Goal: Browse casually: Explore the website without a specific task or goal

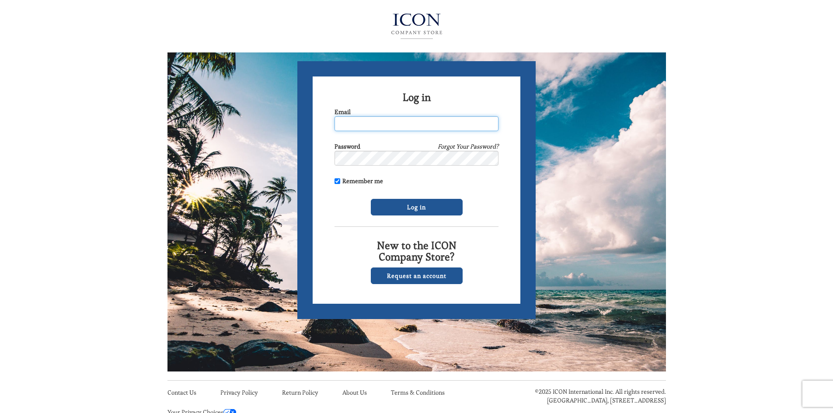
click at [422, 123] on input "Email" at bounding box center [416, 123] width 164 height 15
type input "edicaamoretti@comcast.com"
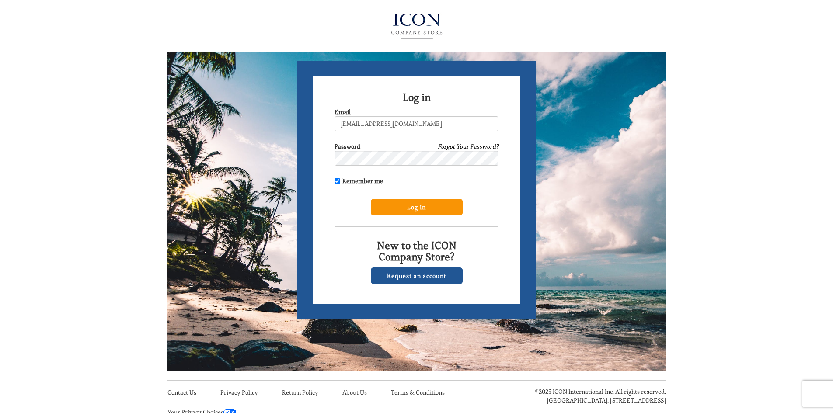
click at [418, 210] on input "Log in" at bounding box center [417, 207] width 92 height 17
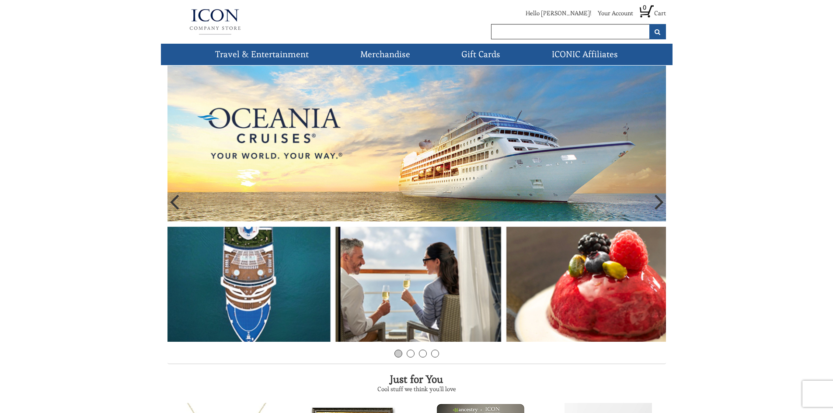
click at [663, 205] on icon at bounding box center [658, 201] width 9 height 26
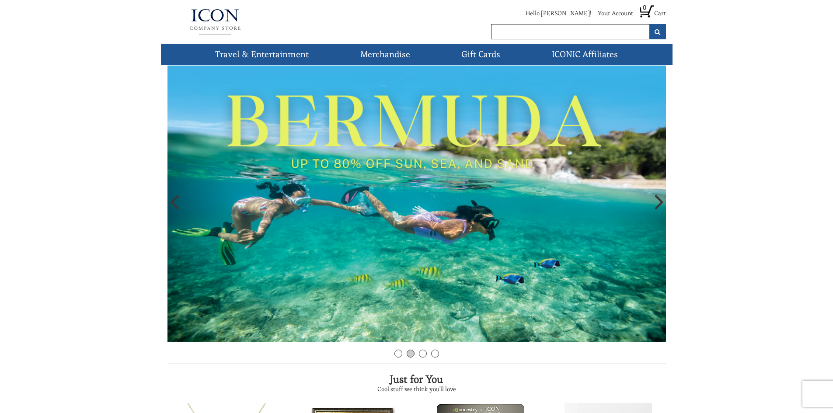
click at [171, 210] on icon at bounding box center [174, 201] width 9 height 26
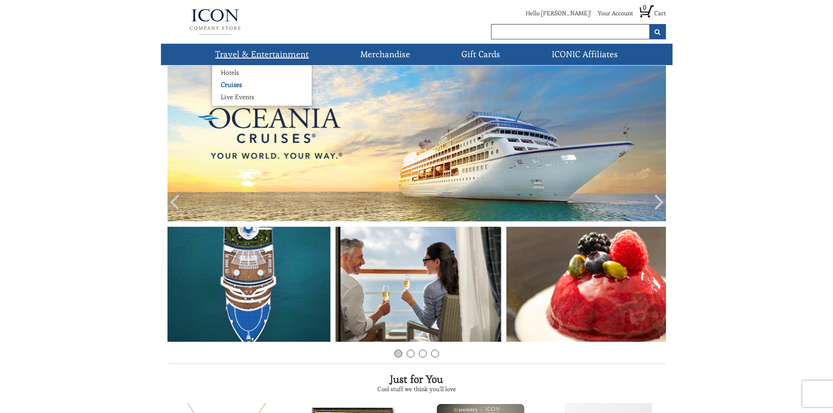
click at [231, 81] on link "Cruises" at bounding box center [231, 84] width 38 height 9
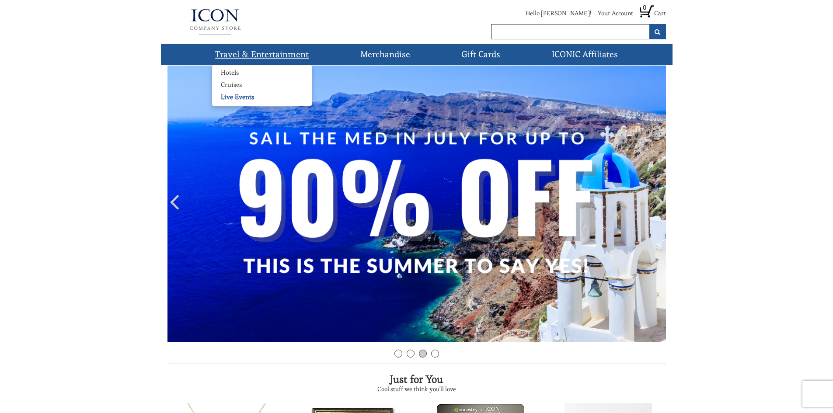
click at [238, 98] on link "Live Events" at bounding box center [237, 97] width 51 height 9
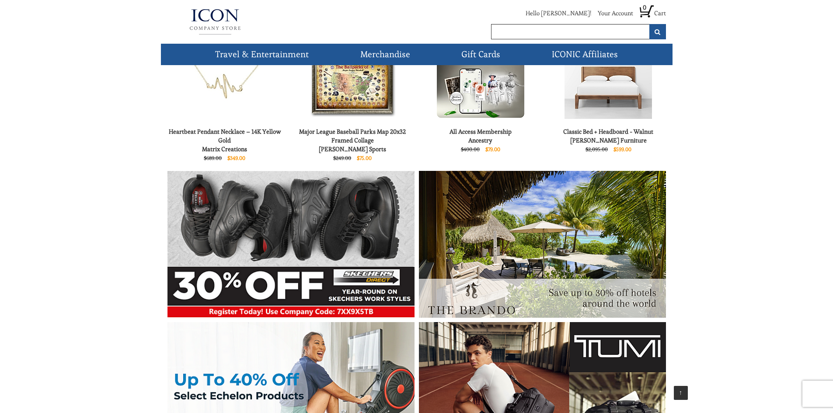
scroll to position [477, 0]
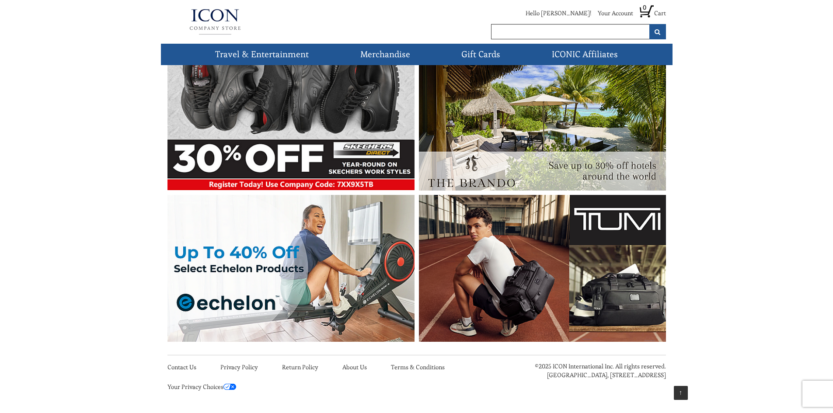
click at [590, 236] on img at bounding box center [542, 268] width 247 height 147
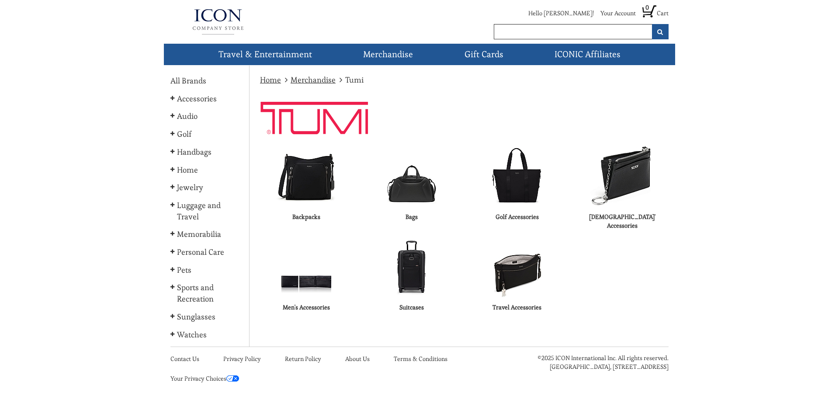
click at [269, 78] on link "Home" at bounding box center [270, 80] width 21 height 10
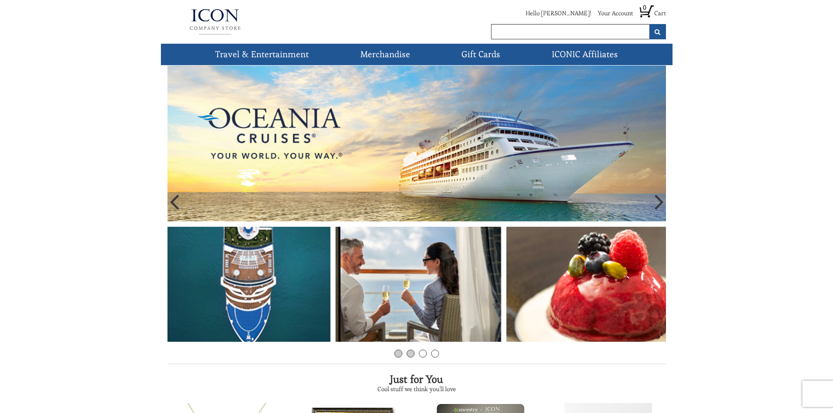
click at [411, 353] on link "2" at bounding box center [411, 354] width 8 height 8
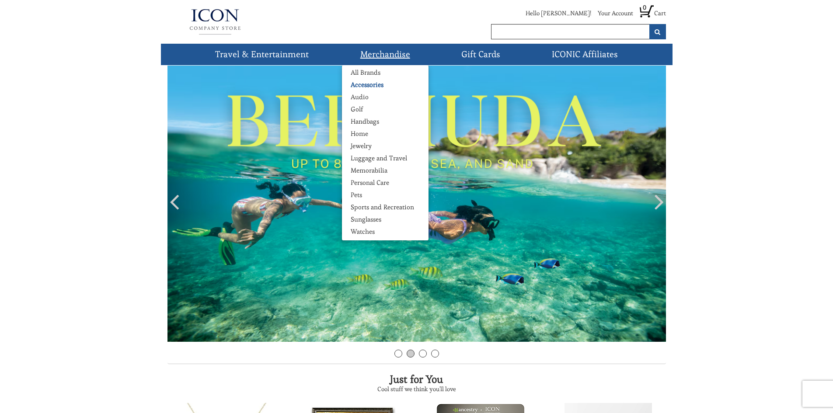
click at [383, 82] on link "Accessories" at bounding box center [367, 84] width 50 height 9
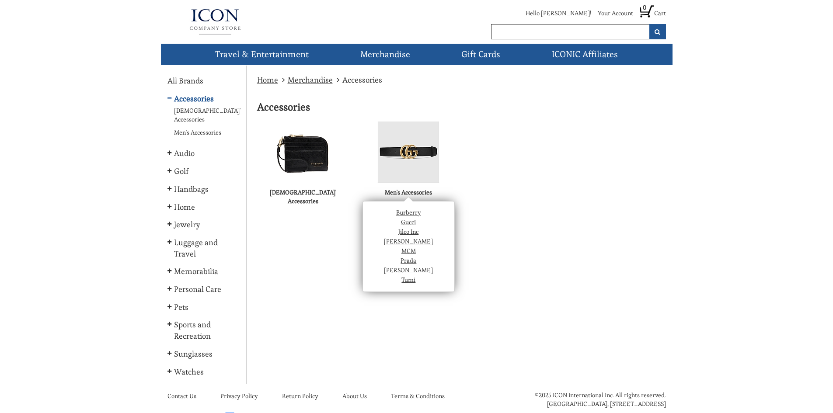
click at [427, 272] on link "[PERSON_NAME]" at bounding box center [408, 270] width 49 height 8
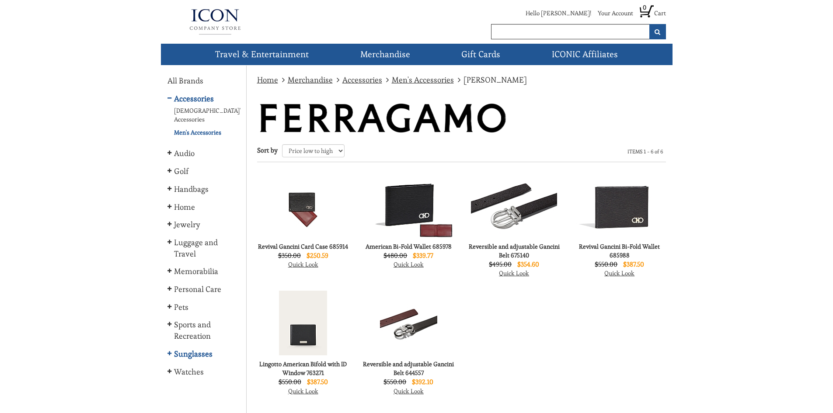
click at [201, 350] on link "Sunglasses" at bounding box center [191, 353] width 49 height 11
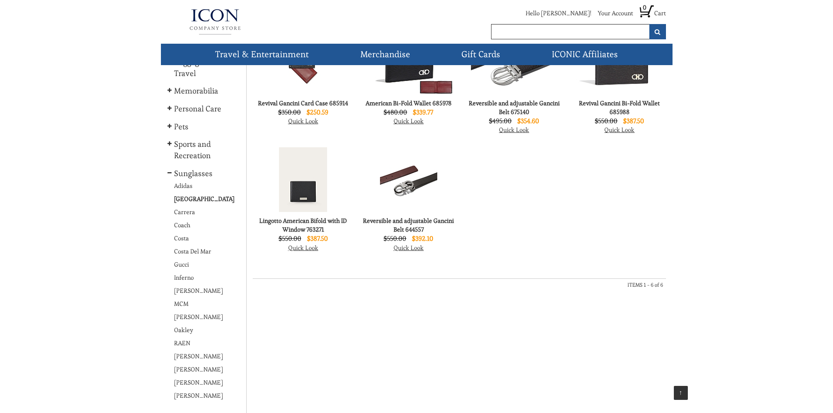
scroll to position [175, 0]
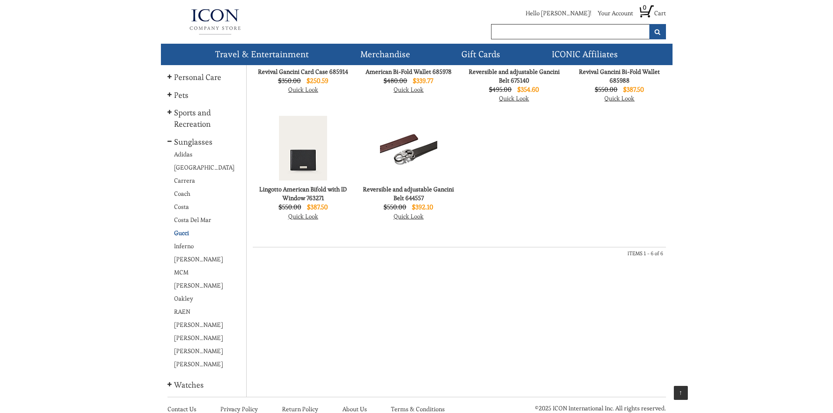
click at [181, 234] on link "Gucci" at bounding box center [180, 233] width 26 height 9
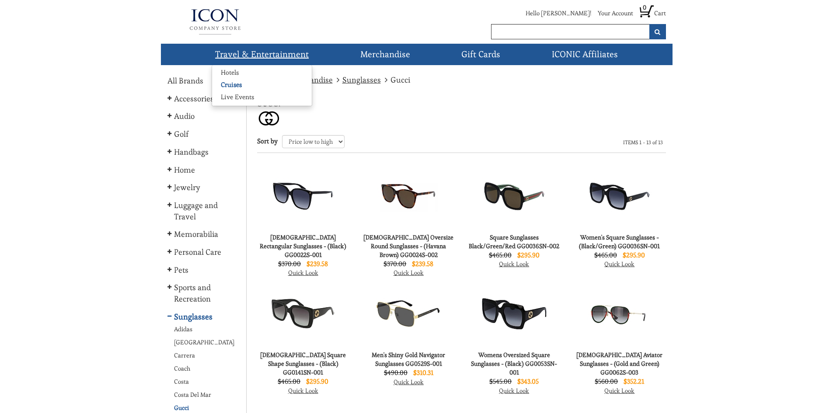
click at [224, 80] on link "Cruises" at bounding box center [231, 84] width 38 height 9
click at [215, 26] on img at bounding box center [214, 21] width 95 height 35
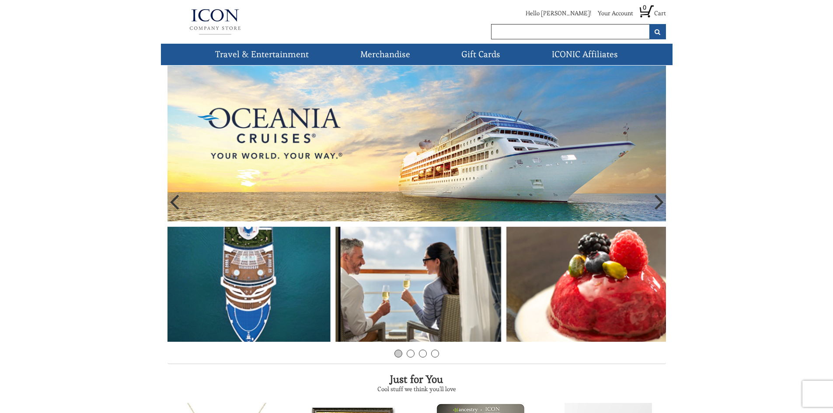
click at [661, 207] on icon at bounding box center [658, 201] width 9 height 26
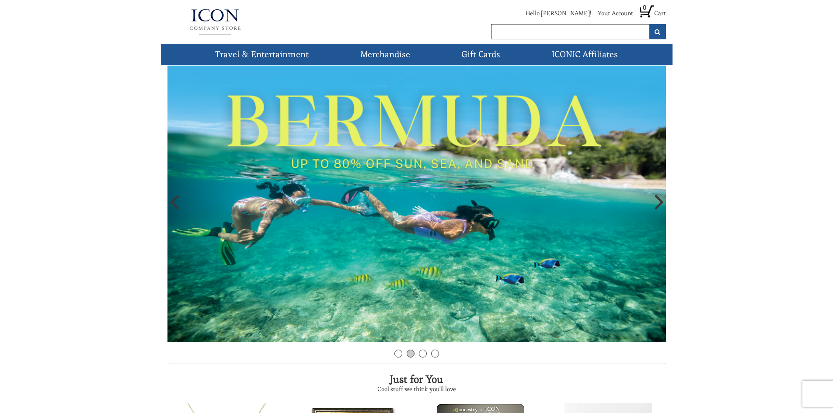
click at [661, 207] on icon at bounding box center [658, 201] width 9 height 26
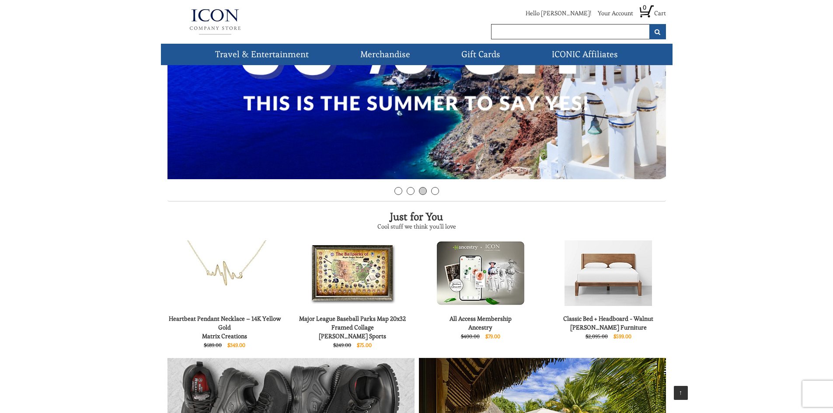
scroll to position [215, 0]
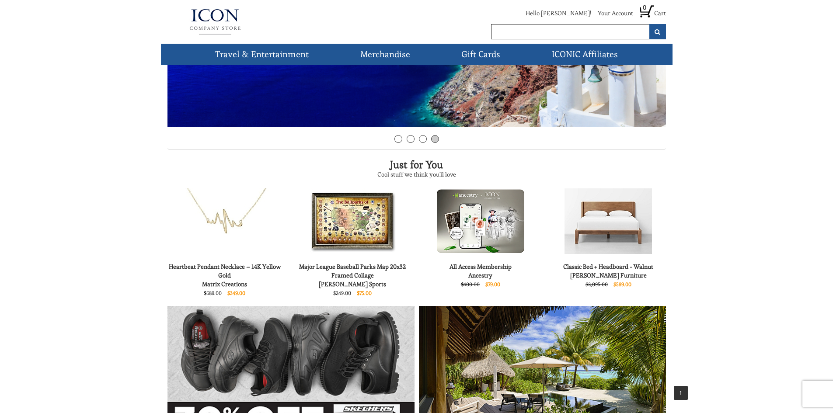
click at [608, 237] on img at bounding box center [607, 221] width 87 height 66
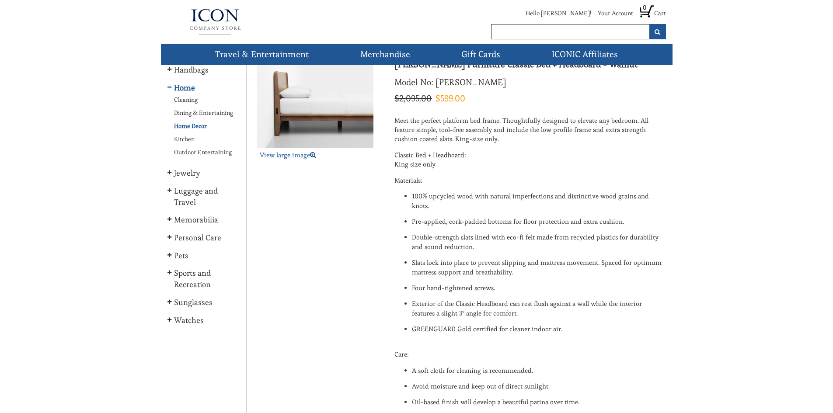
scroll to position [87, 0]
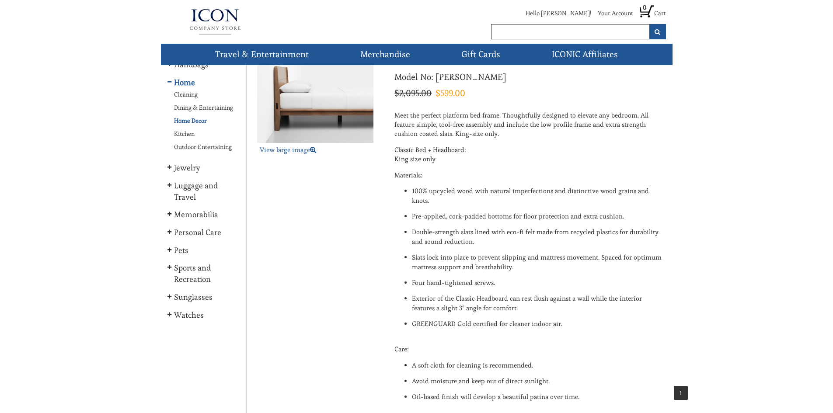
click at [198, 121] on link "Home Decor" at bounding box center [189, 120] width 44 height 9
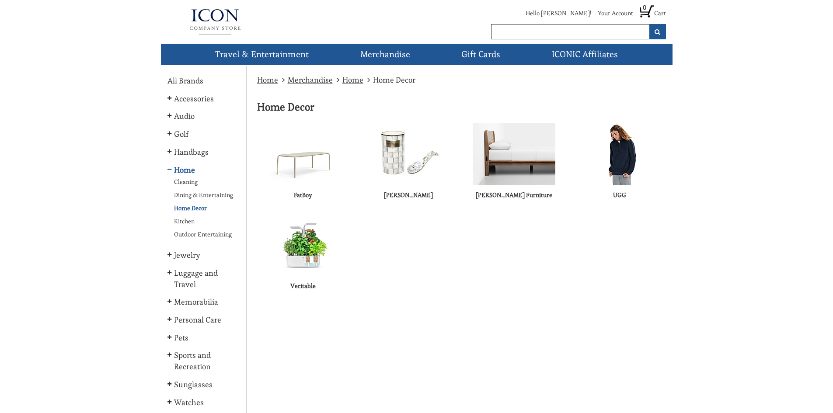
click at [514, 177] on img at bounding box center [514, 154] width 83 height 62
click at [308, 167] on img at bounding box center [303, 154] width 83 height 62
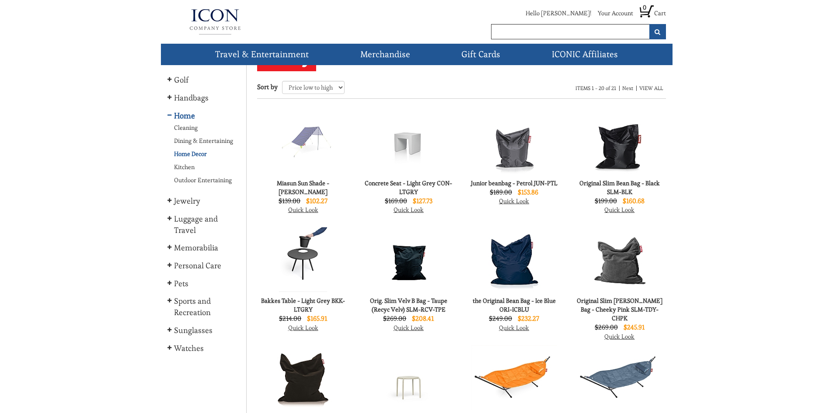
scroll to position [30, 0]
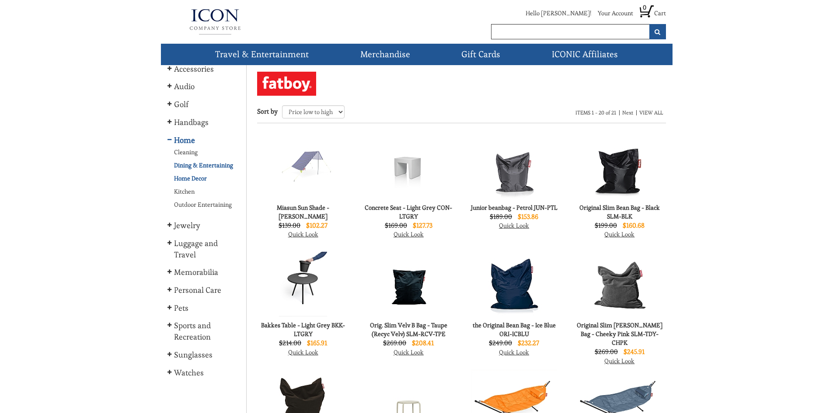
click at [189, 165] on link "Dining & Entertaining" at bounding box center [202, 165] width 70 height 9
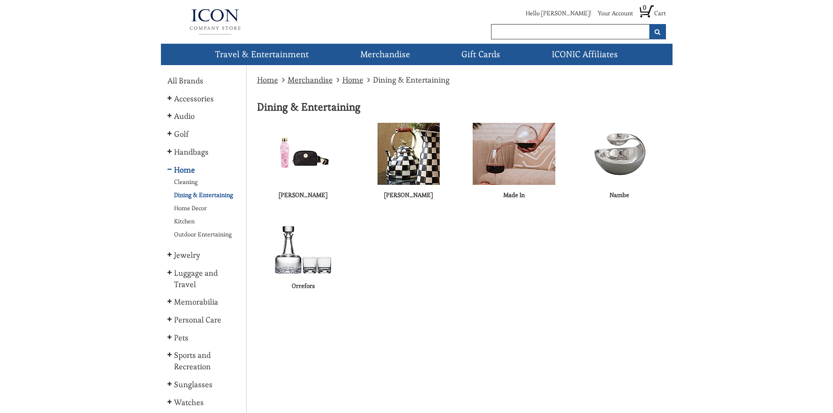
click at [620, 170] on img at bounding box center [619, 154] width 62 height 62
click at [297, 257] on img at bounding box center [303, 245] width 62 height 62
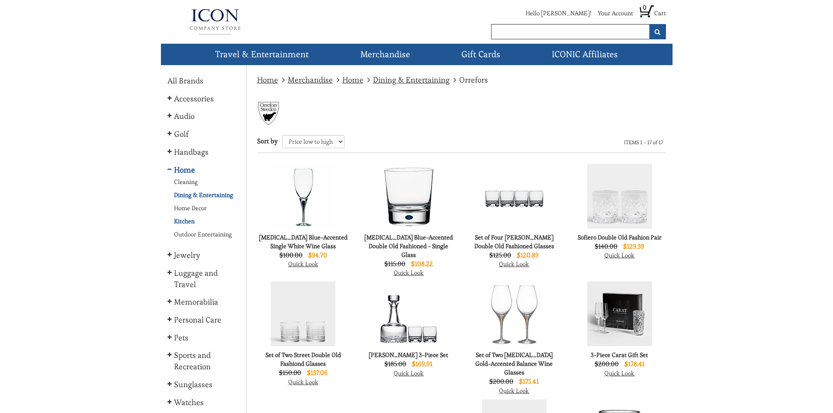
click at [181, 221] on link "Kitchen" at bounding box center [182, 221] width 31 height 9
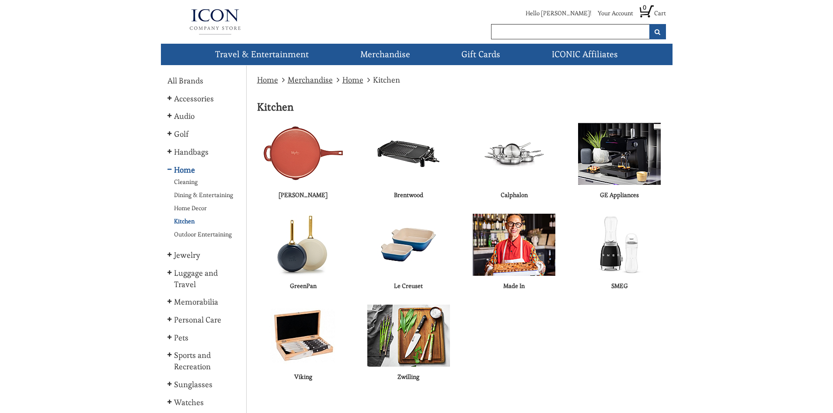
click at [303, 269] on img at bounding box center [303, 245] width 62 height 62
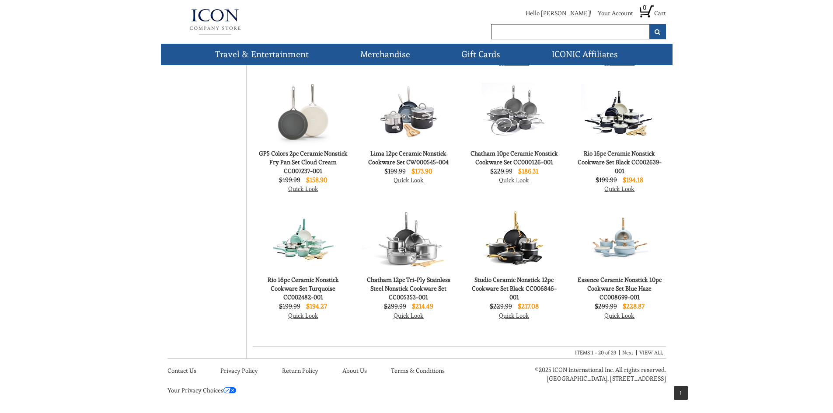
scroll to position [467, 0]
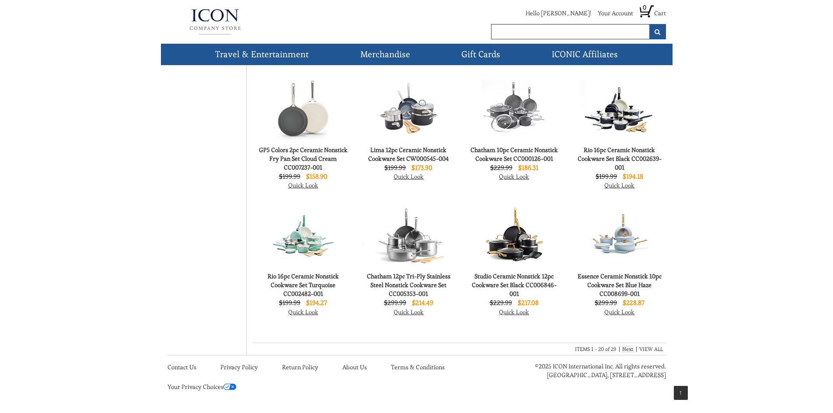
click at [631, 350] on link "Next" at bounding box center [627, 348] width 11 height 7
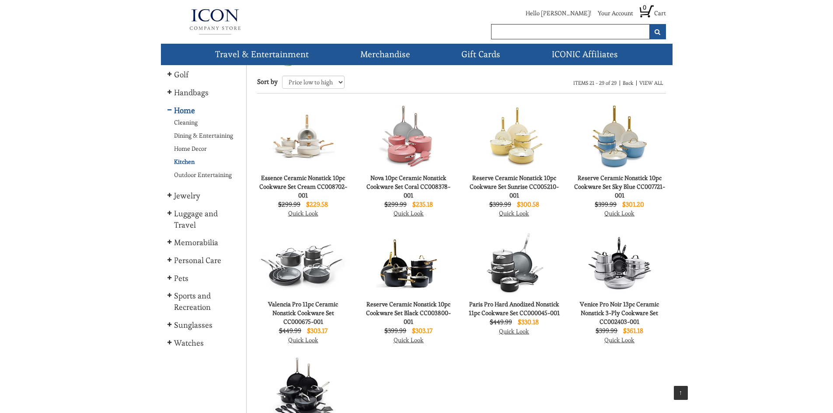
scroll to position [214, 0]
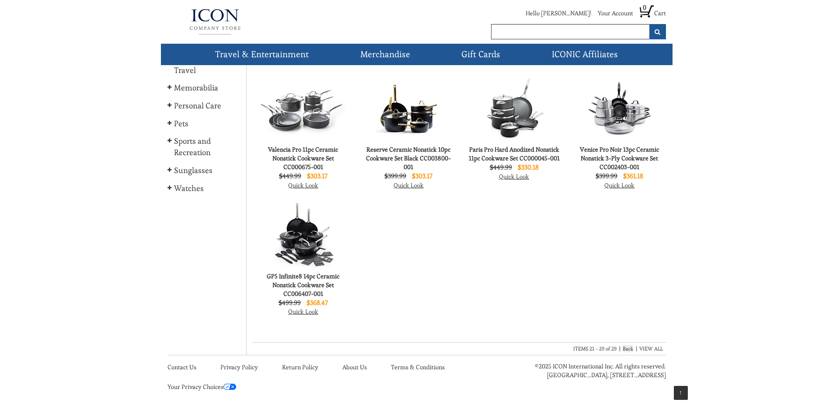
click at [628, 348] on link "Back" at bounding box center [628, 348] width 10 height 7
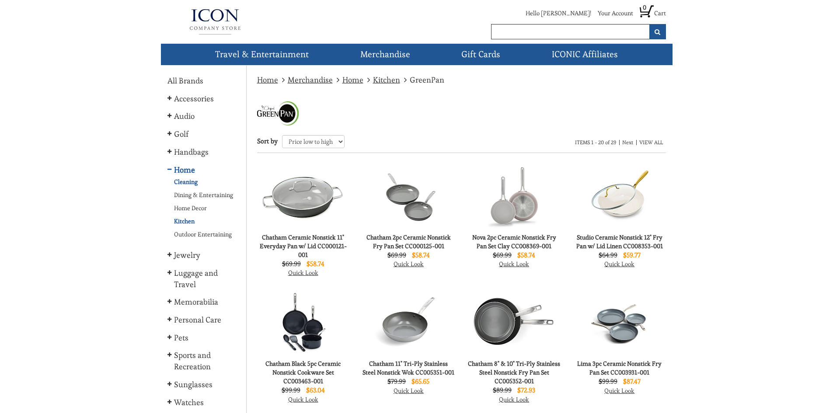
click at [190, 183] on link "Cleaning" at bounding box center [184, 182] width 35 height 9
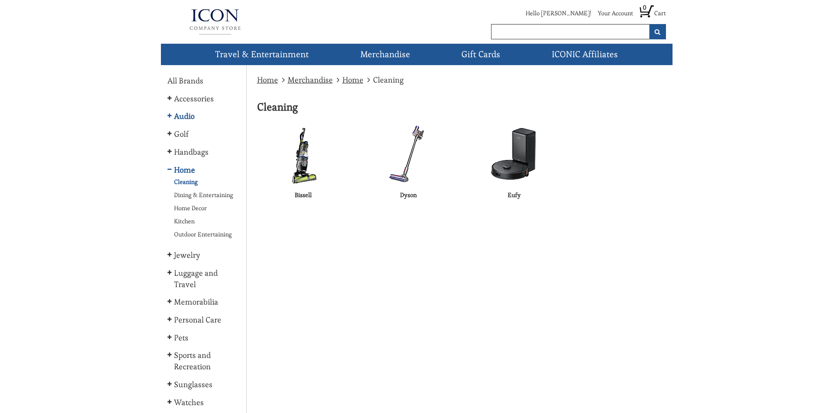
click at [168, 118] on icon at bounding box center [169, 115] width 4 height 5
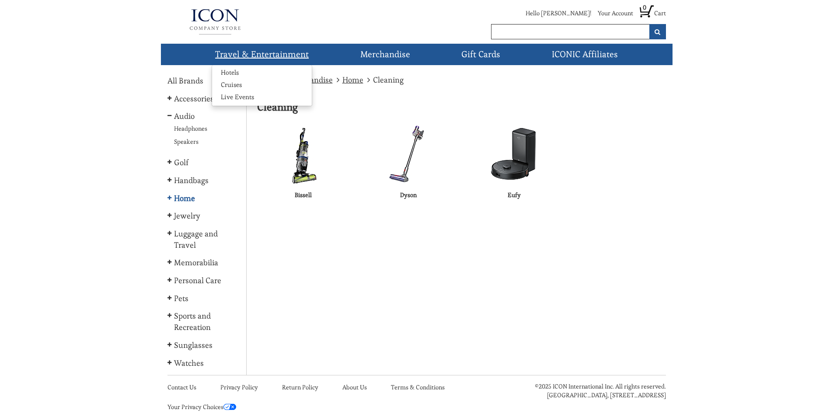
click at [271, 56] on link "Travel & Entertainment" at bounding box center [262, 54] width 101 height 21
click at [264, 82] on link "Home" at bounding box center [267, 80] width 21 height 10
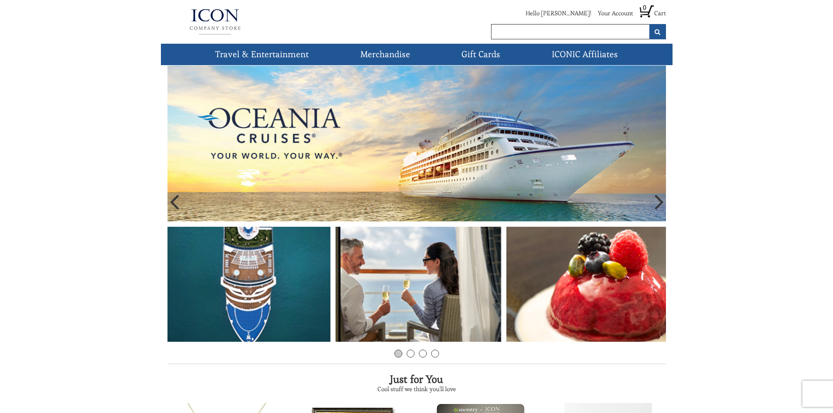
click at [376, 105] on img at bounding box center [416, 204] width 498 height 276
click at [658, 203] on icon at bounding box center [658, 201] width 9 height 26
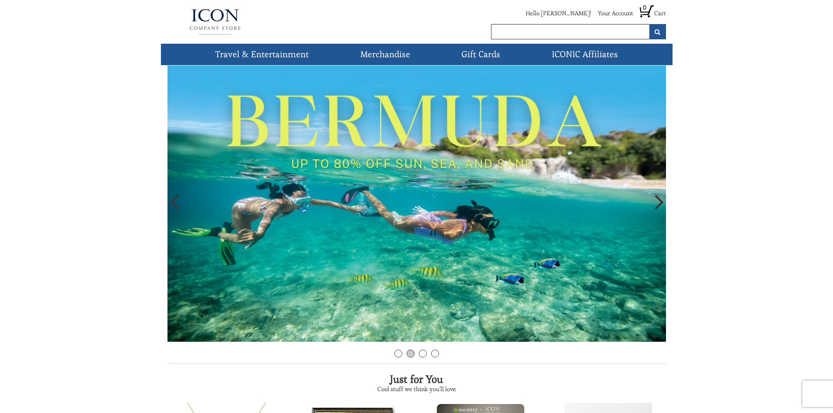
click at [658, 203] on icon at bounding box center [658, 201] width 9 height 26
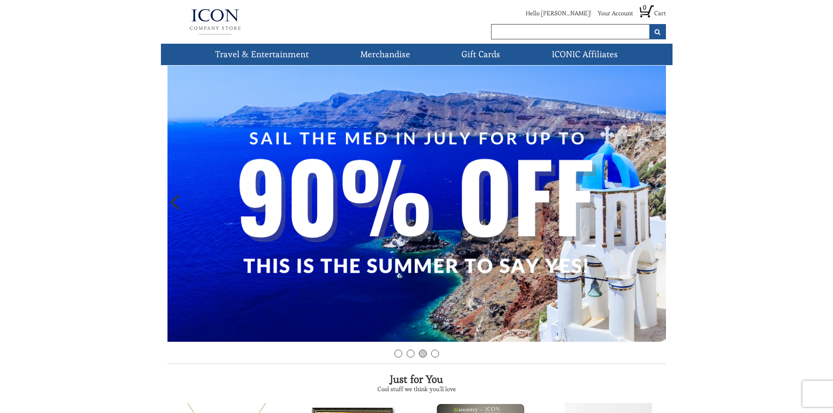
click at [658, 203] on icon at bounding box center [658, 201] width 9 height 26
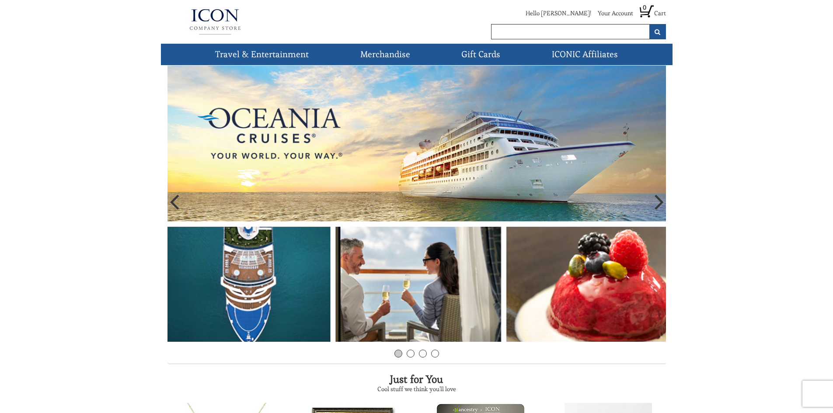
click at [407, 358] on ol "1 2 3 4" at bounding box center [416, 355] width 498 height 10
click at [411, 356] on link "2" at bounding box center [411, 354] width 8 height 8
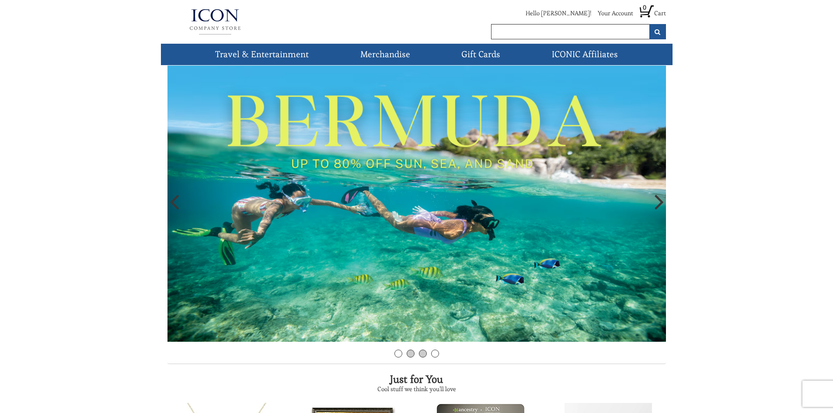
click at [421, 355] on link "3" at bounding box center [423, 354] width 8 height 8
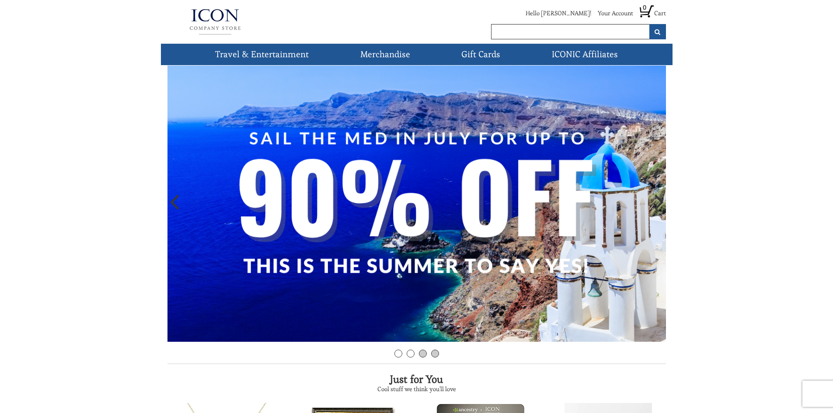
click at [435, 357] on link "4" at bounding box center [435, 354] width 8 height 8
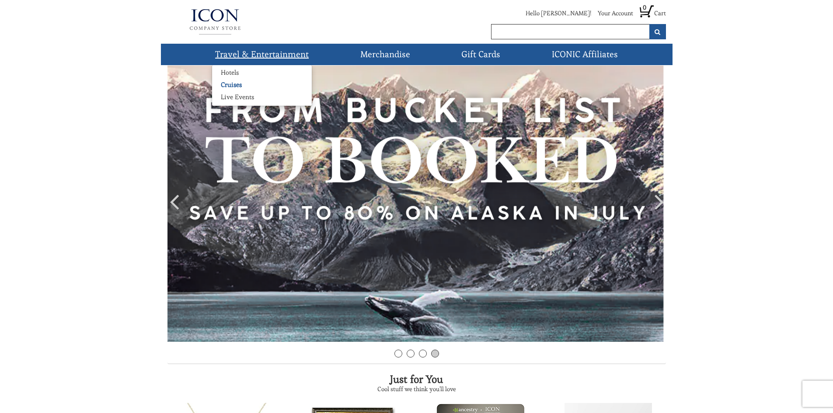
click at [232, 84] on link "Cruises" at bounding box center [231, 84] width 38 height 9
